Goal: Find specific page/section: Find specific page/section

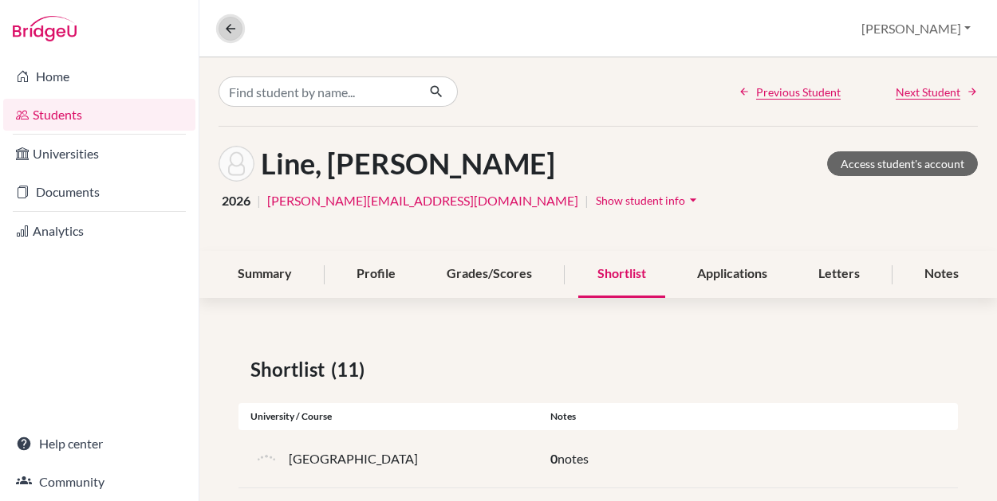
click at [234, 33] on icon at bounding box center [230, 29] width 14 height 14
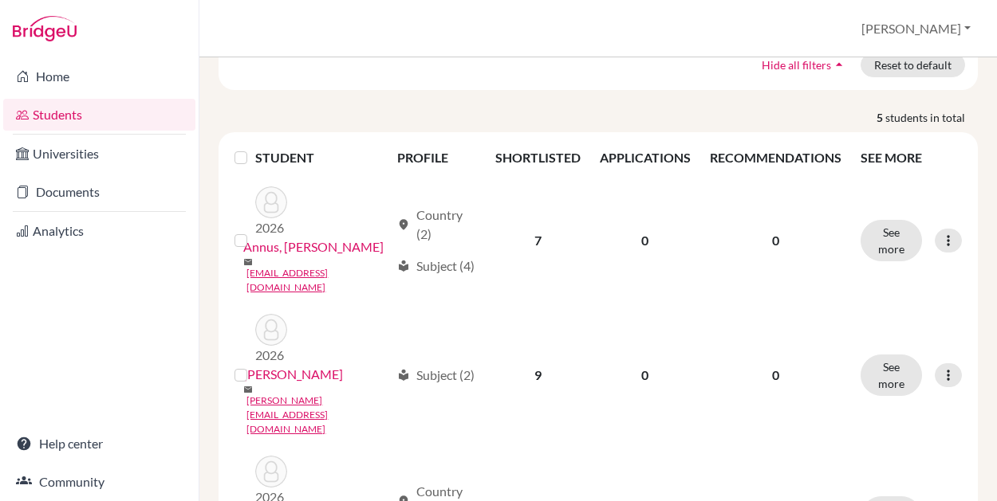
drag, startPoint x: 996, startPoint y: 96, endPoint x: 996, endPoint y: 180, distance: 83.7
click at [498, 180] on div "Add student filter_list Filter by Account Status (1) Active accounts done Archi…" at bounding box center [597, 279] width 797 height 444
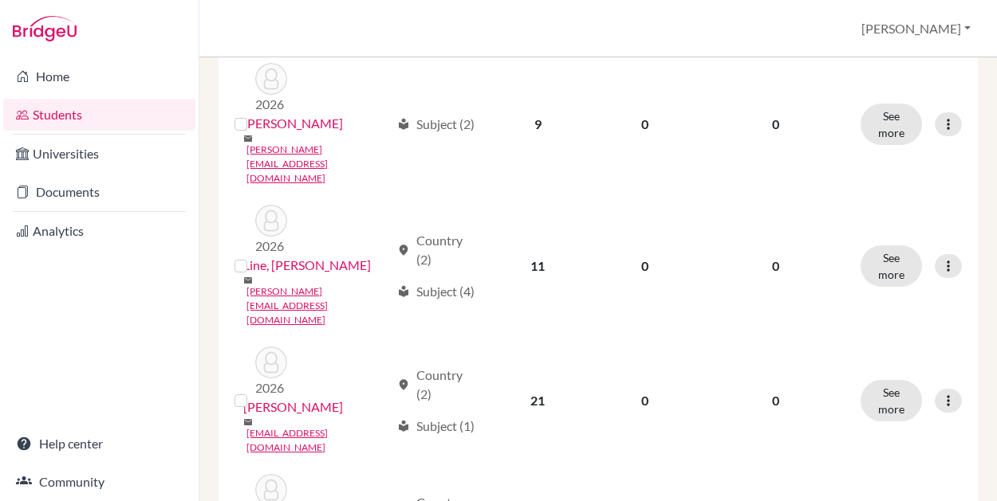
scroll to position [416, 0]
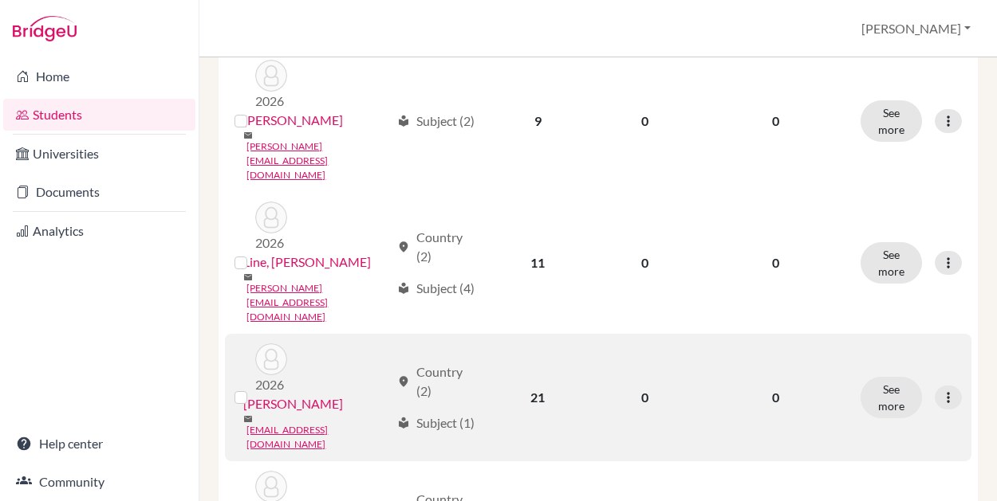
click at [260, 395] on link "[PERSON_NAME]" at bounding box center [293, 404] width 100 height 19
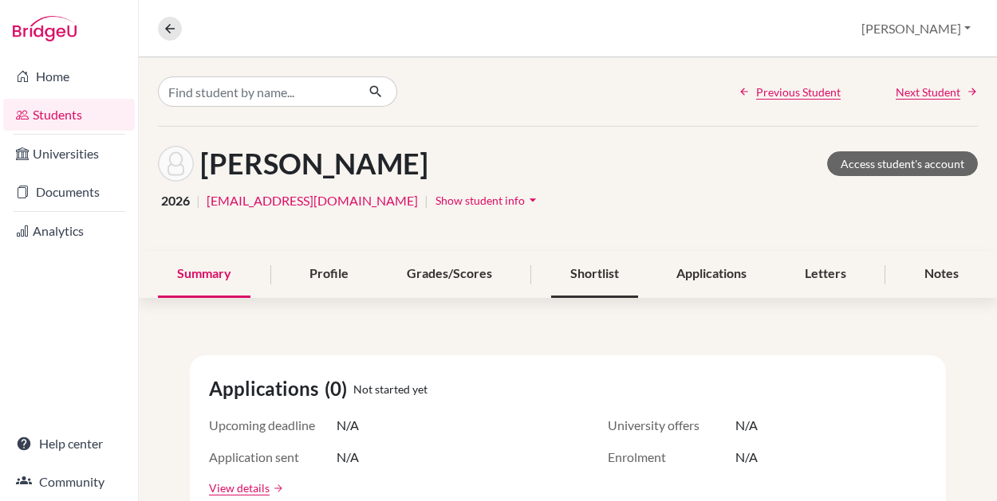
click at [498, 272] on div "Shortlist" at bounding box center [594, 274] width 87 height 47
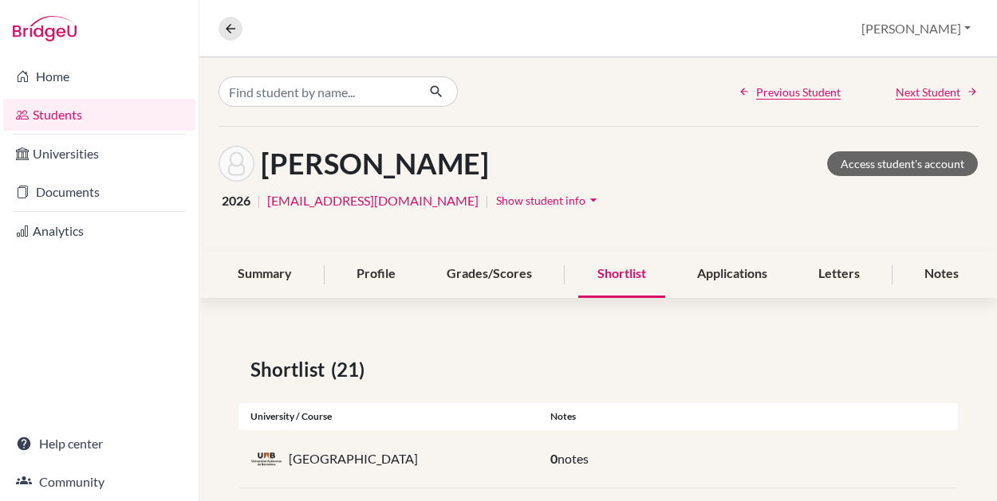
click at [498, 361] on div "Shortlist (21)" at bounding box center [597, 370] width 695 height 29
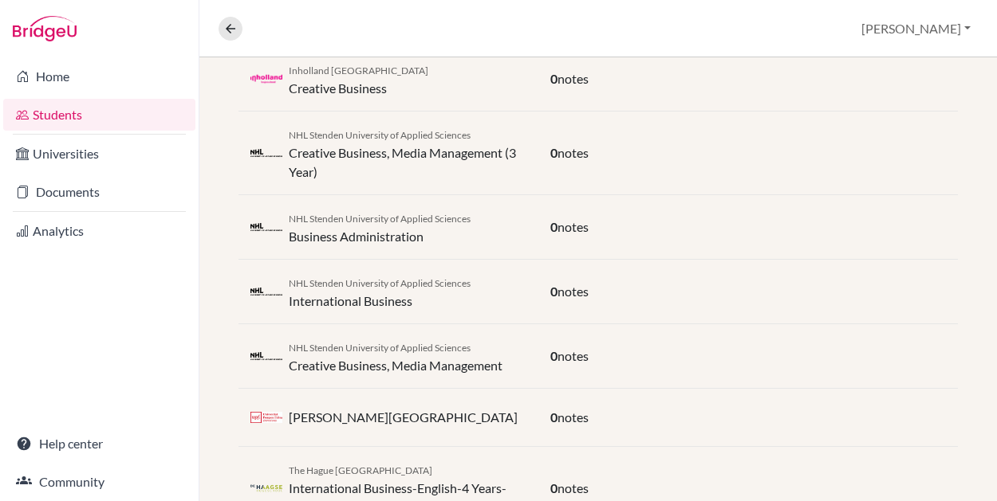
scroll to position [951, 0]
